Goal: Information Seeking & Learning: Learn about a topic

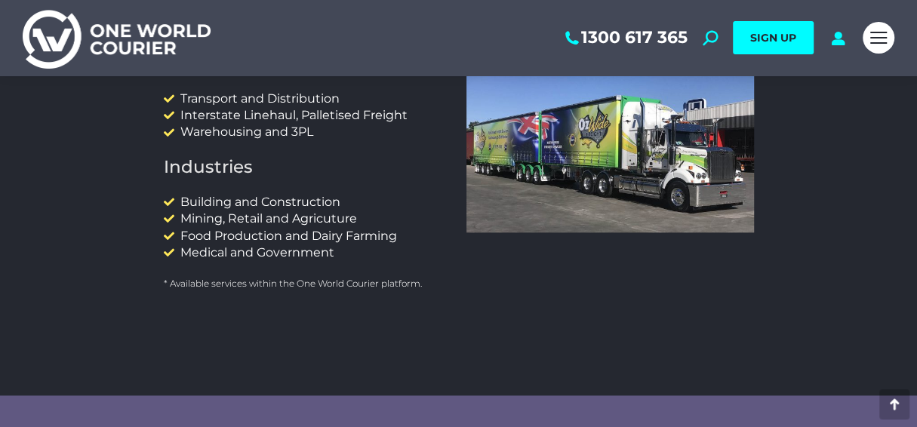
scroll to position [905, 0]
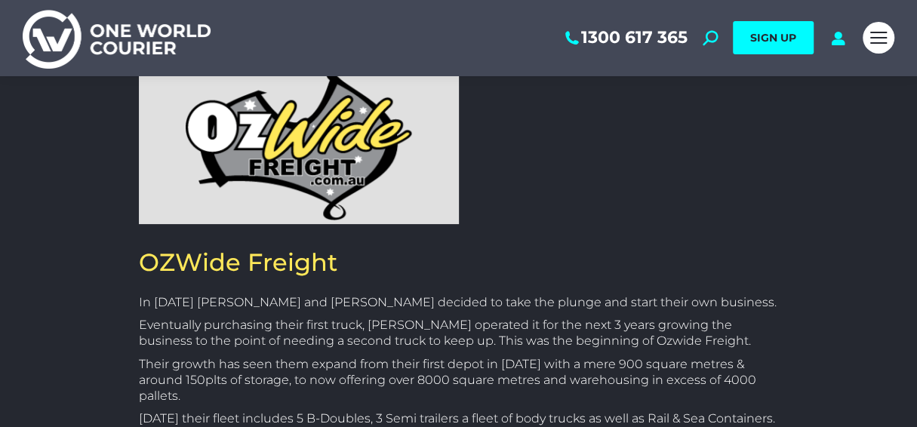
scroll to position [151, 0]
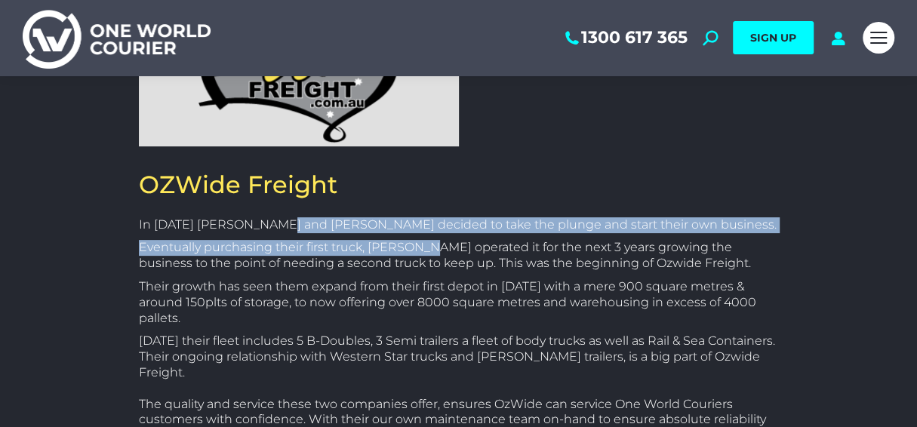
drag, startPoint x: 281, startPoint y: 227, endPoint x: 431, endPoint y: 251, distance: 151.2
click at [431, 251] on div "In [DATE] [PERSON_NAME] and [PERSON_NAME] decided to take the plunge and start …" at bounding box center [459, 330] width 640 height 226
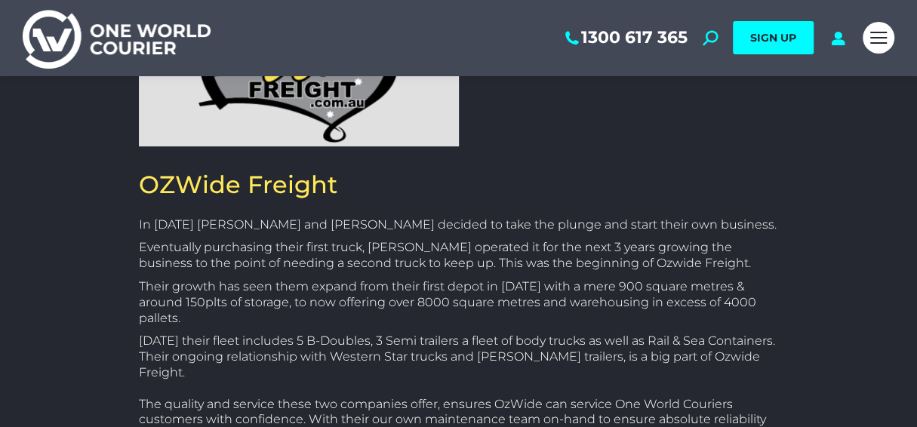
click at [419, 266] on p "Eventually purchasing their first truck, [PERSON_NAME] operated it for the next…" at bounding box center [459, 256] width 640 height 32
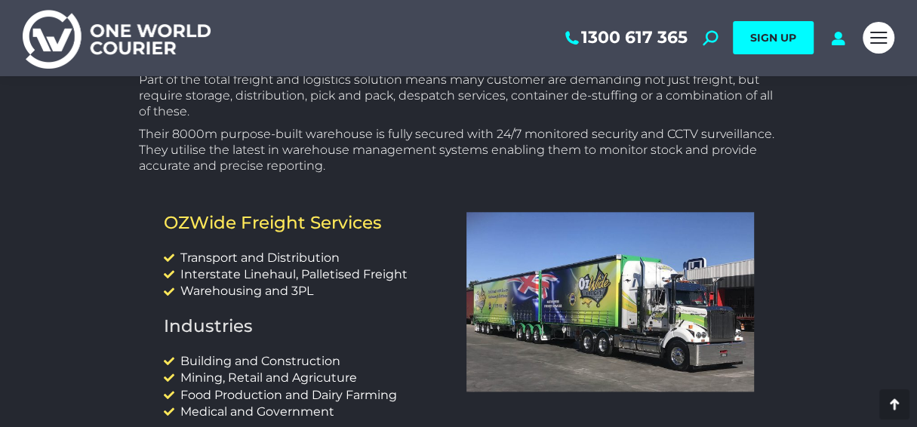
scroll to position [755, 0]
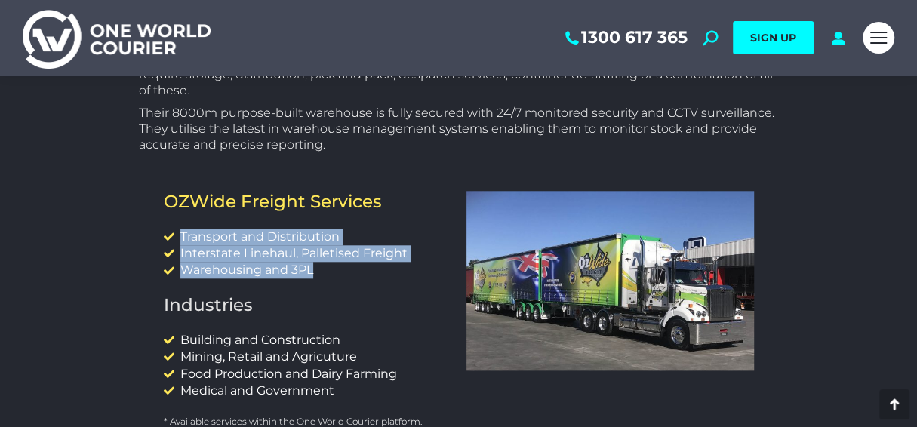
drag, startPoint x: 324, startPoint y: 223, endPoint x: 181, endPoint y: 179, distance: 150.1
click at [181, 183] on div "OZWide Freight Services Transport and Distribution Interstate Linehaul, Palleti…" at bounding box center [307, 316] width 303 height 267
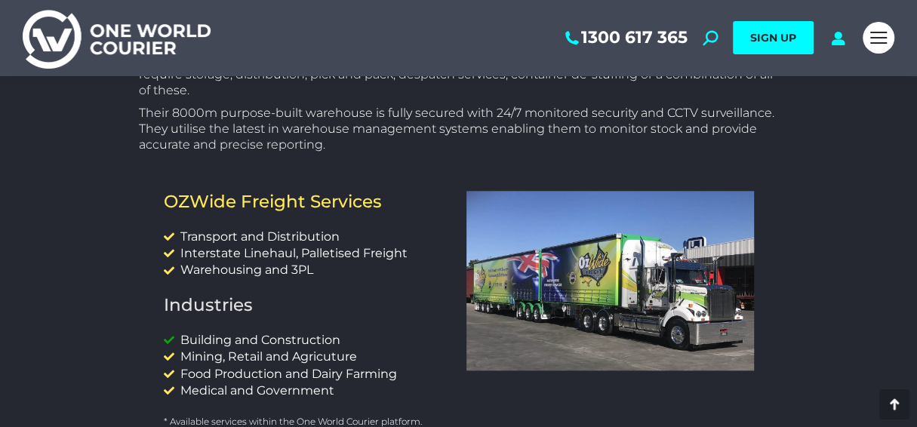
click at [288, 332] on span "Building and Construction" at bounding box center [259, 340] width 164 height 17
